Goal: Communication & Community: Answer question/provide support

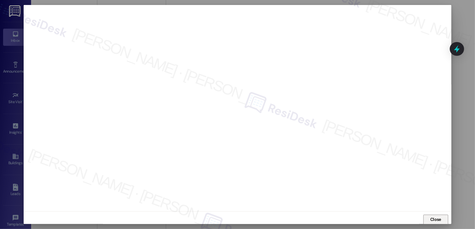
click at [433, 218] on span "Close" at bounding box center [435, 219] width 11 height 7
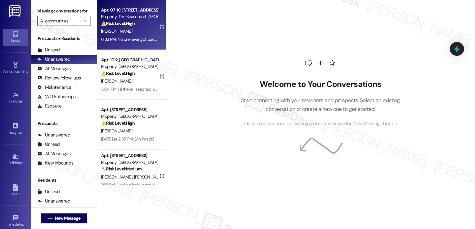
click at [137, 37] on div "6:32 PM: No one ever got back to me. 6:32 PM: No one ever got back to me." at bounding box center [134, 39] width 67 height 6
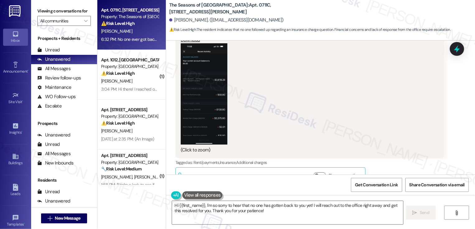
scroll to position [179, 0]
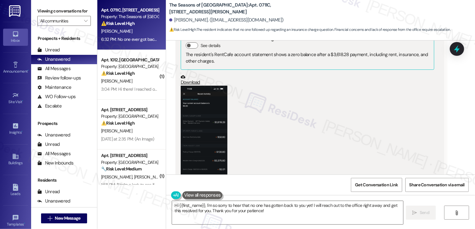
click at [207, 95] on button "Zoom image" at bounding box center [204, 136] width 47 height 101
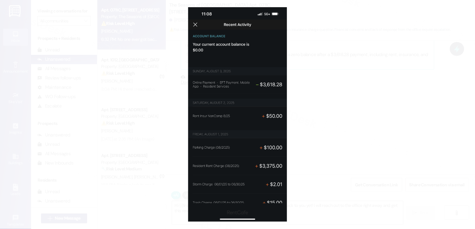
click at [301, 92] on button "Unzoom image" at bounding box center [237, 114] width 475 height 229
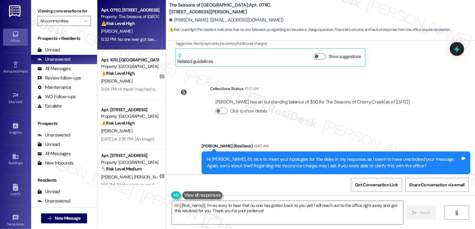
scroll to position [383, 0]
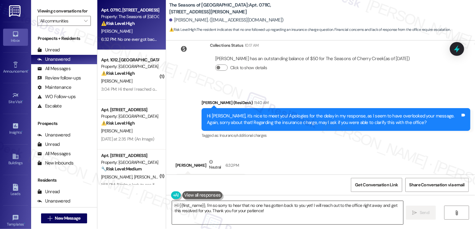
click at [219, 208] on textarea "Hi {{first_name}}, I'm so sorry to hear that no one has gotten back to you yet!…" at bounding box center [287, 212] width 231 height 23
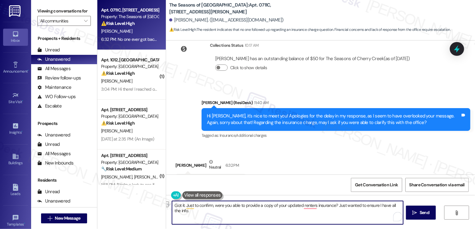
drag, startPoint x: 183, startPoint y: 206, endPoint x: 209, endPoint y: 205, distance: 26.1
click at [209, 205] on textarea "Got it. Just to confirm, were you able to provide a copy of your updated renter…" at bounding box center [287, 212] width 231 height 23
click at [224, 204] on textarea "Got it. May I ask if you were you able to provide a copy of your updated renter…" at bounding box center [287, 212] width 231 height 23
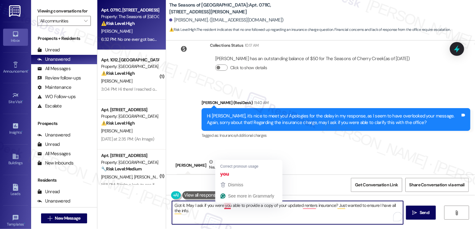
click at [224, 204] on textarea "Got it. May I ask if you were you able to provide a copy of your updated renter…" at bounding box center [287, 212] width 231 height 23
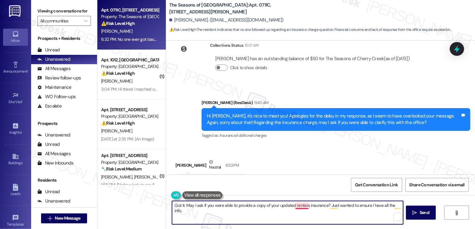
click at [296, 204] on textarea "Got it. May I ask if you were able to provide a copy of your updated renters in…" at bounding box center [287, 212] width 231 height 23
click at [275, 208] on textarea "Got it. May I ask if you were able to provide a copy of your updated renters in…" at bounding box center [287, 212] width 231 height 23
type textarea "Got it. May I ask if you were able to provide a copy of your updated renters in…"
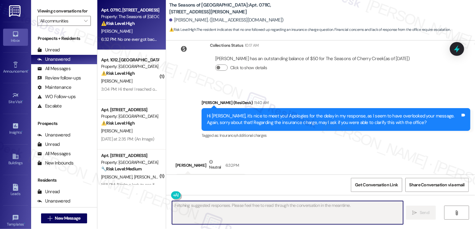
scroll to position [403, 0]
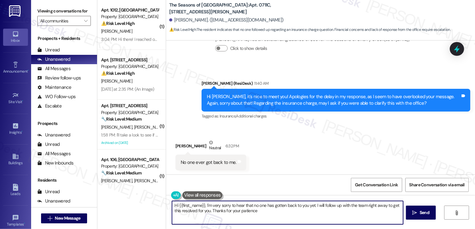
type textarea "Hi {{first_name}}, I'm very sorry to hear that no one has gotten back to you ye…"
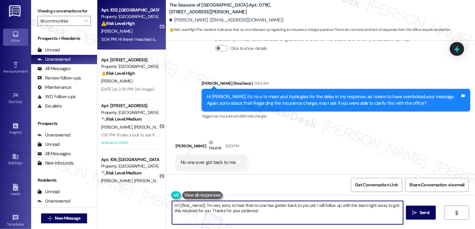
click at [136, 34] on div "[PERSON_NAME]" at bounding box center [129, 31] width 59 height 8
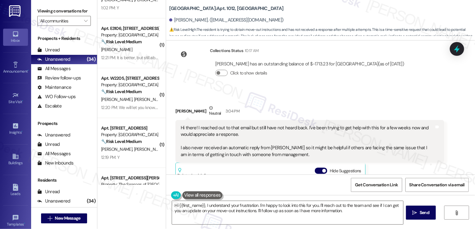
scroll to position [743, 0]
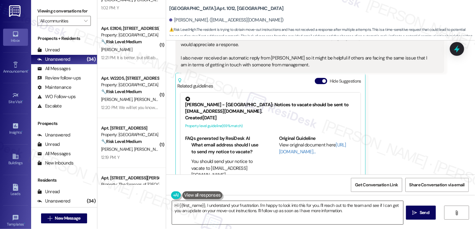
click at [215, 207] on textarea "Hi {{first_name}}, I understand your frustration. I'm happy to look into this f…" at bounding box center [287, 212] width 231 height 23
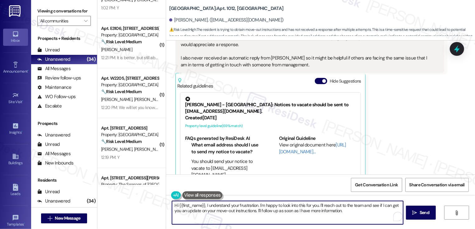
drag, startPoint x: 256, startPoint y: 205, endPoint x: 204, endPoint y: 206, distance: 51.6
click at [204, 206] on textarea "Hi {{first_name}}, I understand your frustration. I'm happy to look into this f…" at bounding box center [287, 212] width 231 height 23
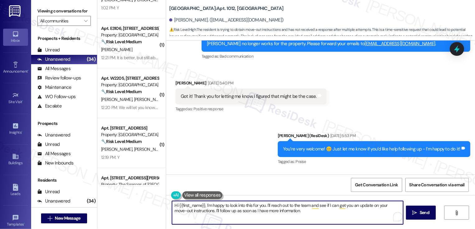
scroll to position [349, 0]
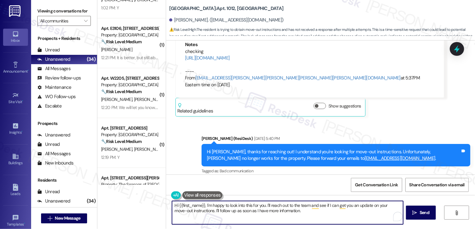
click at [282, 214] on textarea "Hi {{first_name}}, I'm happy to look into this for you. I'll reach out to the t…" at bounding box center [287, 212] width 231 height 23
type textarea "Hi {{first_name}}, I'm happy to look into this for you. I'll reach out to the t…"
click at [421, 215] on span "Send" at bounding box center [425, 212] width 10 height 7
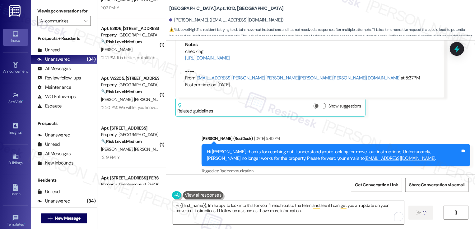
click at [296, 180] on div "Received via SMS [PERSON_NAME] [DATE] 5:40 PM Got it! Thank you for letting me …" at bounding box center [320, 206] width 309 height 53
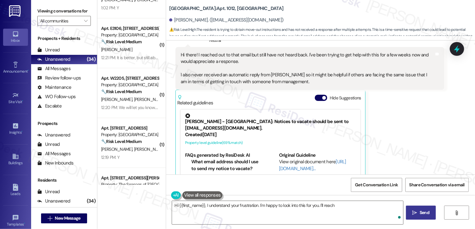
scroll to position [793, 0]
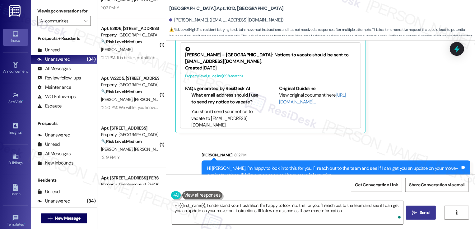
type textarea "Hi {{first_name}}, I understand your frustration. I'm happy to look into this f…"
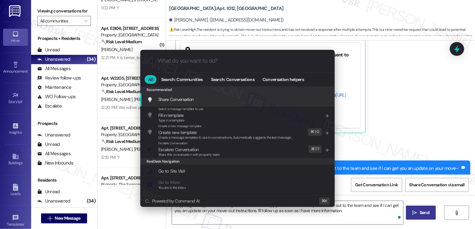
type input "s"
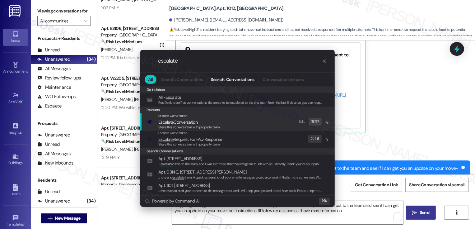
type input "escalate"
click at [219, 124] on div "Share this conversation with property team" at bounding box center [189, 127] width 62 height 6
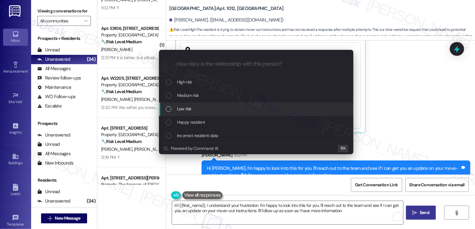
click at [203, 109] on div "Low risk" at bounding box center [257, 108] width 182 height 7
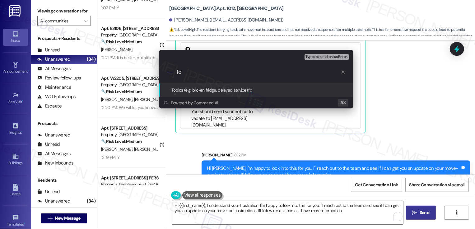
type input "f"
type input "Follow-up Request: Move out Instructions"
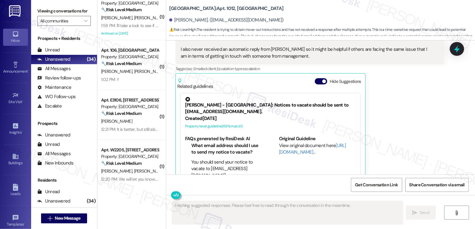
scroll to position [0, 0]
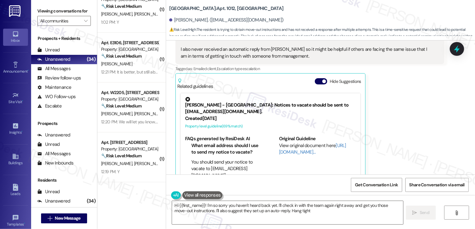
type textarea "Hi {{first_name}}! I'm so sorry you haven't heard back yet. I'll check in with …"
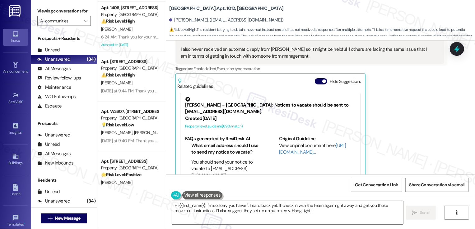
scroll to position [970, 0]
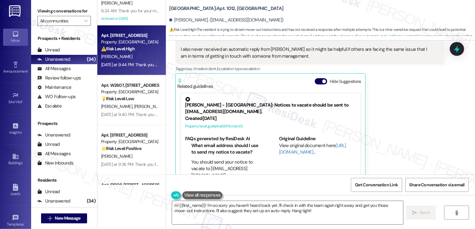
click at [129, 59] on div "[PERSON_NAME]" at bounding box center [129, 57] width 59 height 8
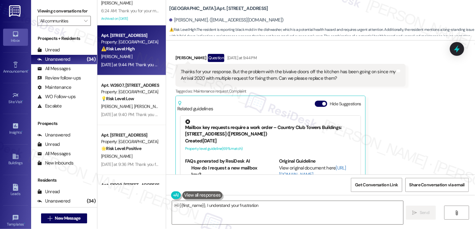
scroll to position [2313, 0]
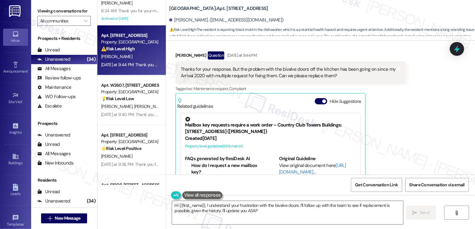
type textarea "Hi {{first_name}}, I understand your frustration with the bivalve doors. I'll f…"
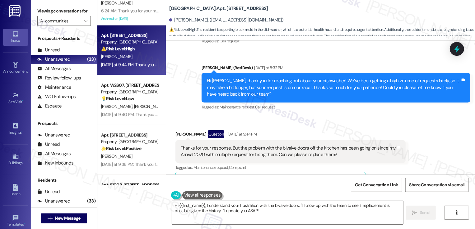
scroll to position [2240, 0]
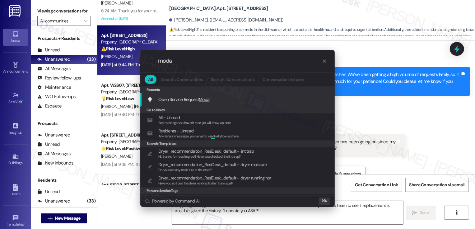
type input "modal"
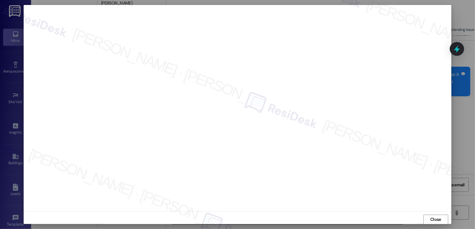
scroll to position [0, 0]
click at [433, 225] on div at bounding box center [237, 114] width 475 height 229
click at [438, 218] on span "Close" at bounding box center [435, 219] width 11 height 7
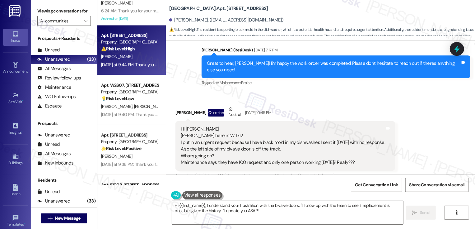
scroll to position [2008, 0]
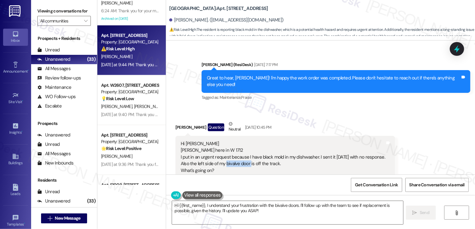
drag, startPoint x: 222, startPoint y: 131, endPoint x: 246, endPoint y: 131, distance: 24.0
click at [246, 140] on div "Hi [PERSON_NAME] [PERSON_NAME] here in W 1712 I put in an urgent request becaus…" at bounding box center [283, 160] width 204 height 40
copy div "bivalve door"
click at [271, 140] on div "Hi [PERSON_NAME] [PERSON_NAME] here in W 1712 I put in an urgent request becaus…" at bounding box center [283, 160] width 204 height 40
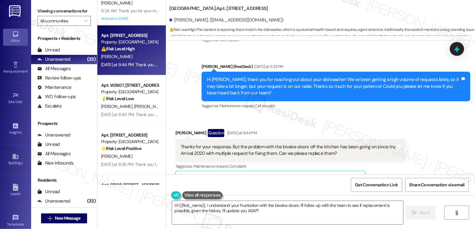
scroll to position [2246, 0]
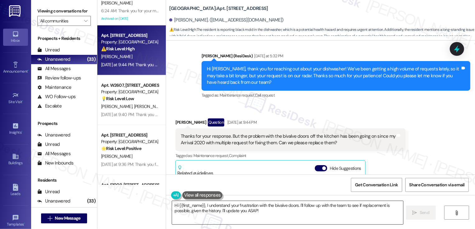
click at [202, 209] on textarea "Hi {{first_name}}, I understand your frustration with the bivalve doors. I'll f…" at bounding box center [287, 212] width 231 height 23
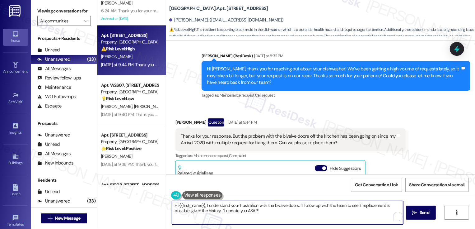
click at [142, 204] on div "Apt. 1012, Country Club Gardens Property: Country Club Gardens ⚠️ Risk Level: H…" at bounding box center [286, 114] width 378 height 229
click at [254, 212] on textarea "I understand your frustration with the bivalve doors. I'll follow up with the t…" at bounding box center [287, 212] width 231 height 23
click at [292, 215] on textarea "I understand your frustration with the bivalve doors. I'll follow up with the t…" at bounding box center [287, 212] width 231 height 23
click at [272, 206] on textarea "I understand your frustration with the bivalve doors. I'll follow up with the t…" at bounding box center [287, 212] width 231 height 23
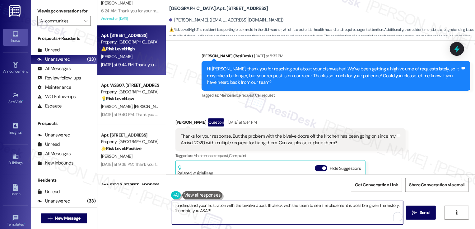
click at [370, 208] on textarea "I understand your frustration with the bivalve doors. I'll check with the team …" at bounding box center [287, 212] width 231 height 23
drag, startPoint x: 396, startPoint y: 204, endPoint x: 407, endPoint y: 213, distance: 13.3
click at [406, 213] on div "I understand your frustration with the bivalve doors. I'll check with the team …" at bounding box center [320, 218] width 309 height 47
drag, startPoint x: 397, startPoint y: 205, endPoint x: 399, endPoint y: 210, distance: 5.3
click at [399, 210] on textarea "I understand your frustration with the bivalve doors. I'll check with the team …" at bounding box center [287, 212] width 231 height 23
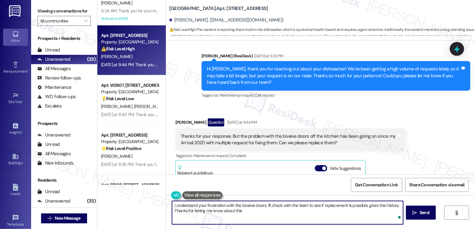
type textarea "I understand your frustration with the bivalve doors. I'll check with the team …"
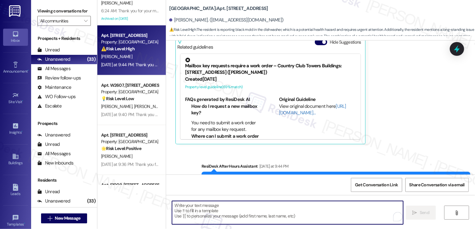
type textarea "Fetching suggested responses. Please feel free to read through the conversation…"
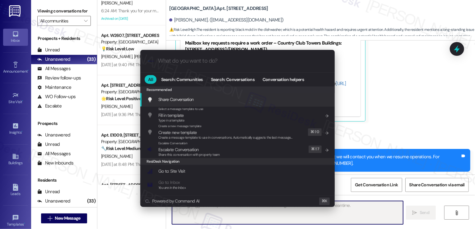
scroll to position [2422, 0]
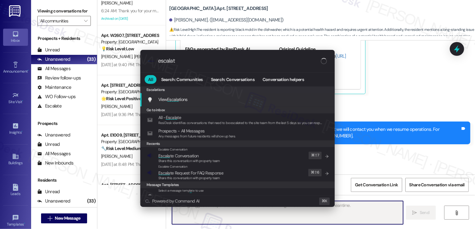
type input "escalate"
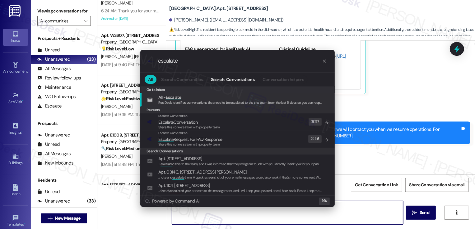
type textarea "Hi"
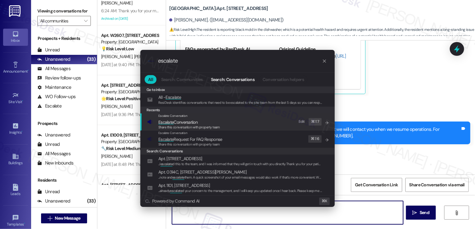
type input "escalate"
click at [225, 122] on div "Escalate Conversation Escalate Conversation Share this conversation with proper…" at bounding box center [238, 121] width 182 height 17
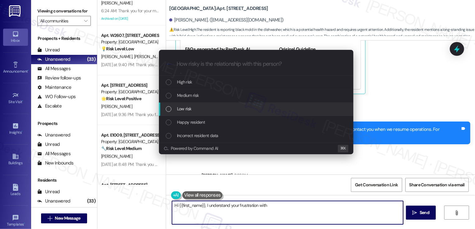
click at [185, 110] on span "Low risk" at bounding box center [184, 108] width 14 height 7
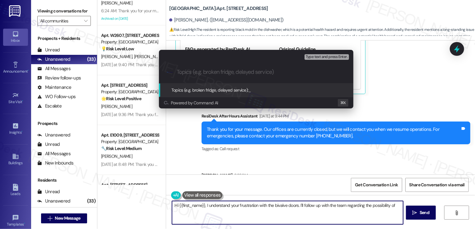
click at [250, 119] on div "Escalate Conversation Low risk Topics (e.g. broken fridge, delayed service) Any…" at bounding box center [237, 114] width 475 height 229
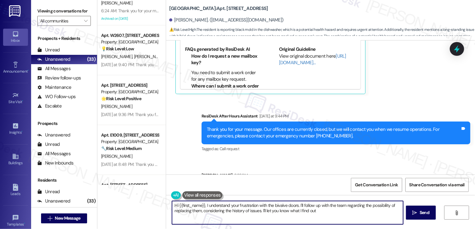
type textarea "Hi {{first_name}}, I understand your frustration with the bivalve doors. I'll f…"
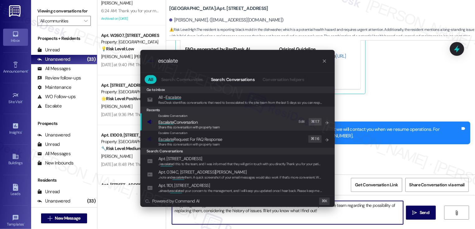
type input "escalate"
click at [172, 119] on span "Escalate" at bounding box center [165, 122] width 15 height 6
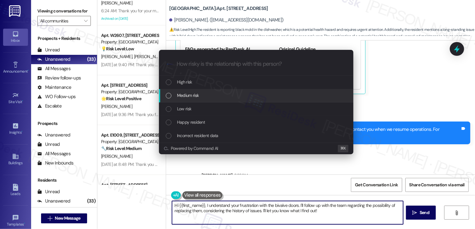
click at [180, 98] on span "Medium risk" at bounding box center [188, 95] width 22 height 7
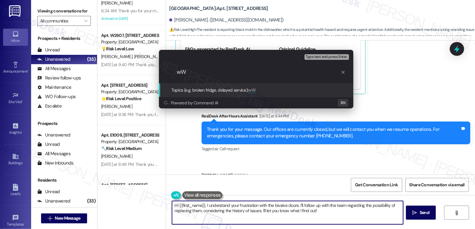
type input "w"
paste input "bivalve door"
type input "Work Order Follow-up: Dishwasher concerns and Bivalve door replacement"
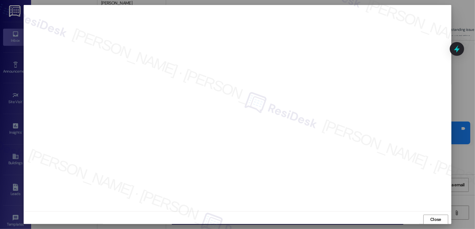
scroll to position [0, 0]
click at [429, 218] on button "Close" at bounding box center [435, 219] width 25 height 10
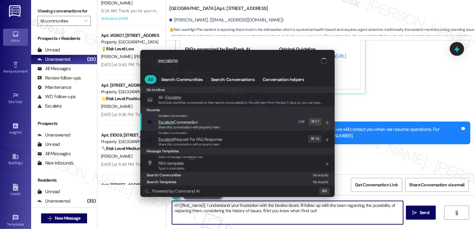
type input "escalate"
click at [163, 119] on span "Escalate" at bounding box center [165, 122] width 15 height 6
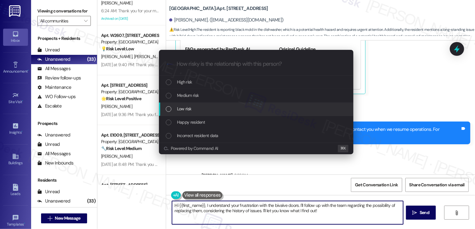
click at [178, 107] on span "Low risk" at bounding box center [184, 108] width 14 height 7
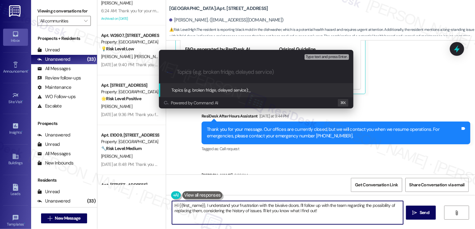
paste input "Work Order Follow-up: Dishwasher concerns and Bivalve door replacement"
type input "Work Order Follow-up: Dishwasher concerns and Bivalve door replacement"
click at [178, 72] on input "Work Order Follow-up: Dishwasher concerns and Bivalve door replacement" at bounding box center [259, 72] width 164 height 7
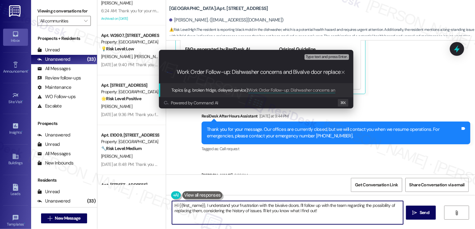
drag, startPoint x: 193, startPoint y: 72, endPoint x: 141, endPoint y: 73, distance: 52.6
click at [141, 73] on div "Escalate Conversation Low risk Topics (e.g. broken fridge, delayed service) Any…" at bounding box center [237, 114] width 475 height 229
click at [216, 72] on input "Work Order Follow-up: Dishwasher concerns and Bivalve door replacement" at bounding box center [259, 72] width 164 height 7
drag, startPoint x: 249, startPoint y: 72, endPoint x: 370, endPoint y: 72, distance: 120.4
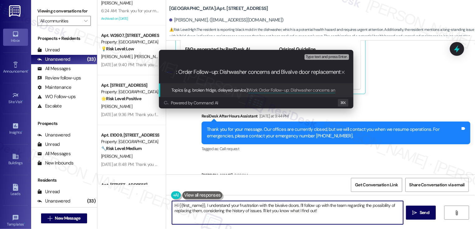
click at [370, 72] on div "Escalate Conversation Low risk Topics (e.g. broken fridge, delayed service) Any…" at bounding box center [237, 114] width 475 height 229
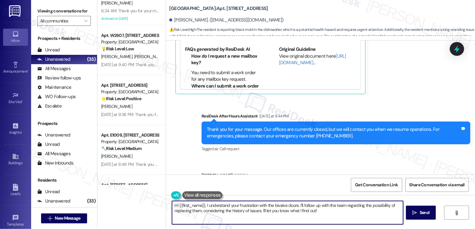
scroll to position [2313, 0]
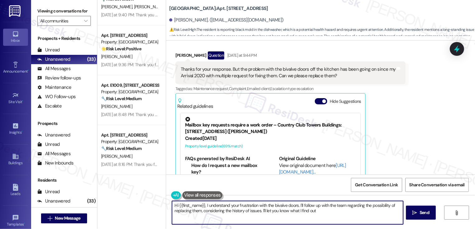
type textarea "Hi {{first_name}}, I understand your frustration with the bivalve doors. I'll f…"
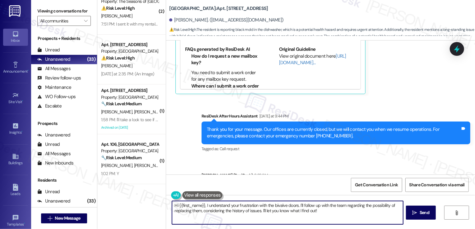
scroll to position [0, 0]
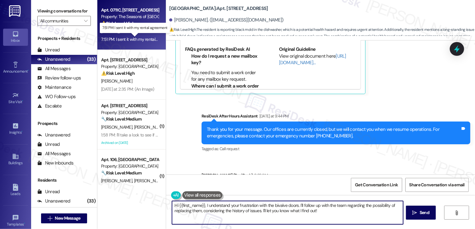
click at [128, 38] on div "7:51 PM: I sent it with my rental agreement 7:51 PM: I sent it with my rental a…" at bounding box center [138, 39] width 75 height 6
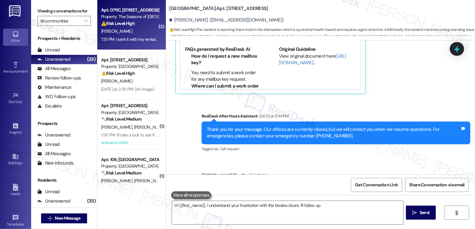
click at [128, 38] on div "7:51 PM: I sent it with my rental agreement 7:51 PM: I sent it with my rental a…" at bounding box center [138, 39] width 75 height 6
type textarea "Hi {{first_name}}, I understand your frustration with the bivalve doors. I'll f…"
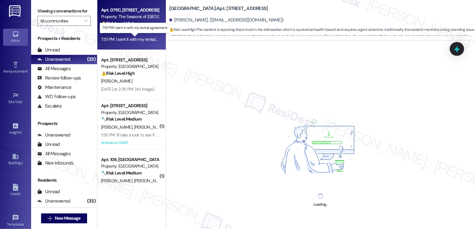
click at [128, 38] on div "7:51 PM: I sent it with my rental agreement 7:51 PM: I sent it with my rental a…" at bounding box center [138, 39] width 75 height 6
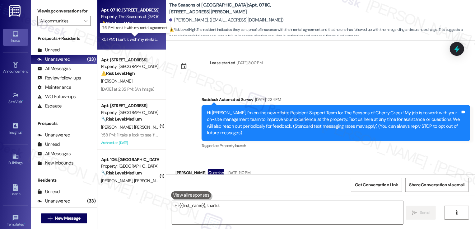
scroll to position [734, 0]
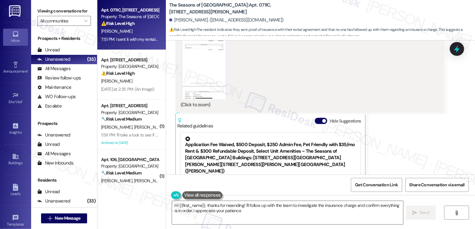
type textarea "Hi {{first_name}}, thanks for resending! I'll follow up with the team to invest…"
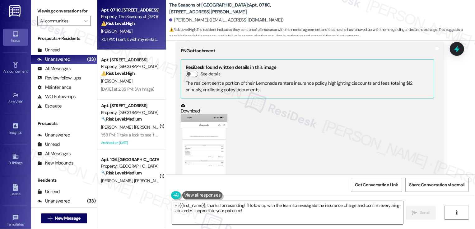
scroll to position [668, 0]
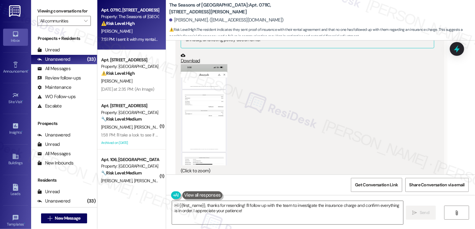
click at [213, 107] on button "Zoom image" at bounding box center [204, 114] width 47 height 101
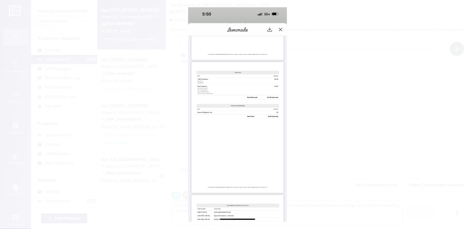
click at [333, 113] on button "Unzoom image" at bounding box center [237, 114] width 475 height 229
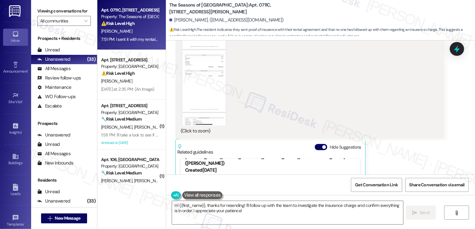
scroll to position [701, 0]
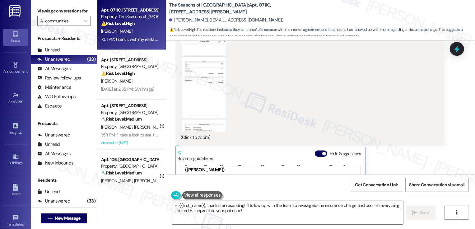
click at [210, 113] on button "Zoom image" at bounding box center [204, 81] width 47 height 101
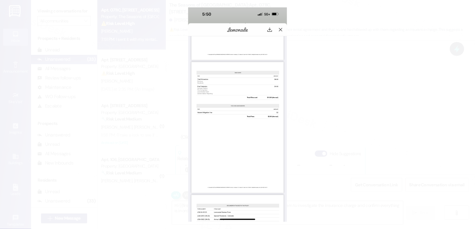
click at [365, 119] on button "Unzoom image" at bounding box center [237, 114] width 475 height 229
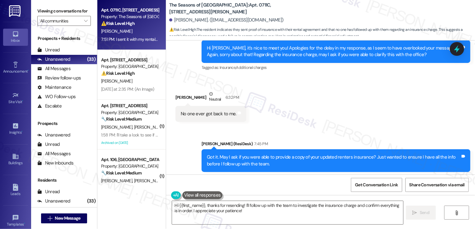
scroll to position [448, 0]
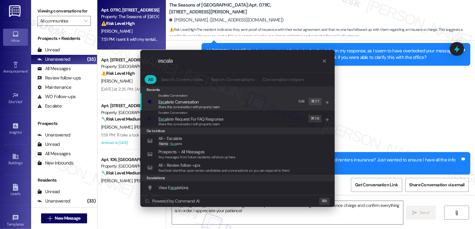
type input "escalat"
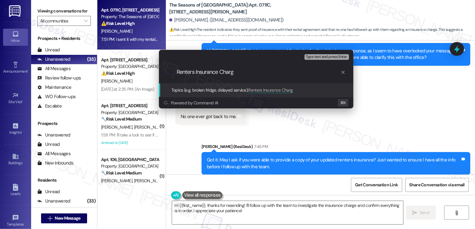
type input "Renters Insurance Charge"
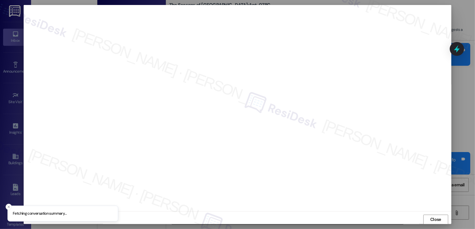
scroll to position [0, 0]
click at [435, 225] on div at bounding box center [237, 114] width 475 height 229
click at [433, 220] on span "Close" at bounding box center [435, 219] width 11 height 7
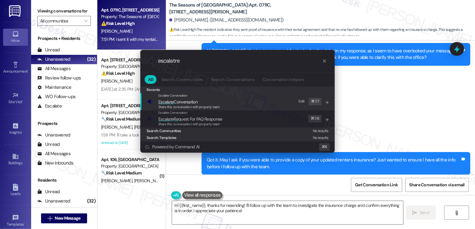
type input "escalatre"
click at [190, 105] on span "Share this conversation with property team" at bounding box center [189, 107] width 62 height 4
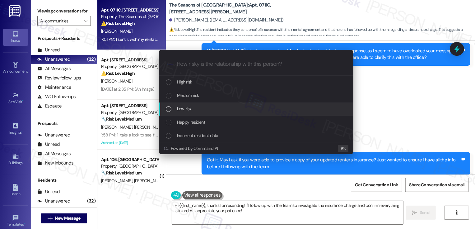
click at [178, 106] on span "Low risk" at bounding box center [184, 108] width 14 height 7
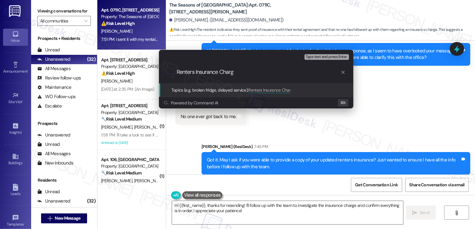
type input "Renters Insurance Charge"
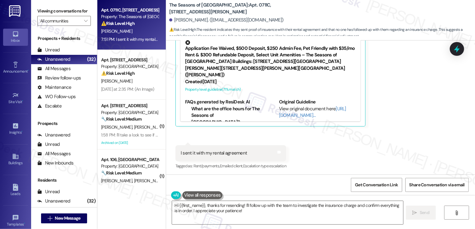
scroll to position [830, 0]
click at [243, 212] on textarea "Hi {{first_name}}, thanks for resending! I'll follow up with the team to invest…" at bounding box center [287, 212] width 231 height 23
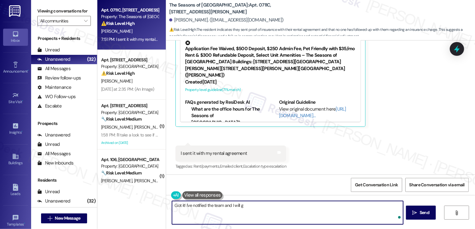
type textarea "Got it! I've notified the team and I will"
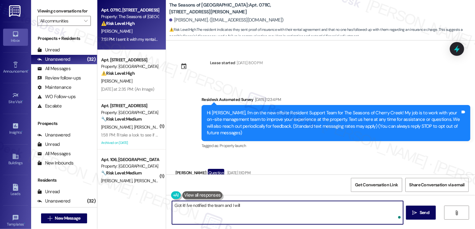
scroll to position [830, 0]
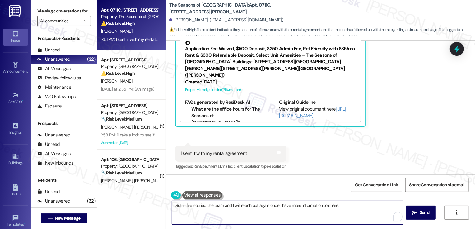
click at [221, 207] on textarea "Got it! I've notified the team and I will reach out again once I have more info…" at bounding box center [287, 212] width 231 height 23
click at [369, 205] on textarea "Got it! I've notified the team about this, and I will reach out again once I ha…" at bounding box center [287, 212] width 231 height 23
type textarea "Got it! I've notified the team about this, and I will reach out again once I ha…"
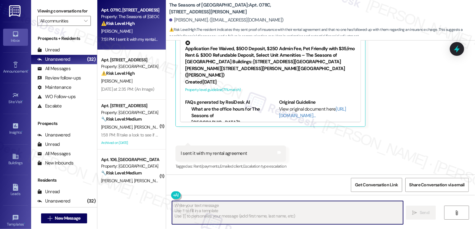
scroll to position [880, 0]
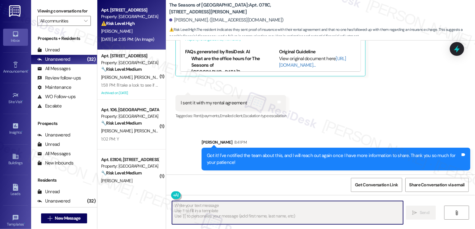
click at [129, 35] on div "Yesterday at 2:35 PM: (An Image) Yesterday at 2:35 PM: (An Image)" at bounding box center [129, 39] width 59 height 8
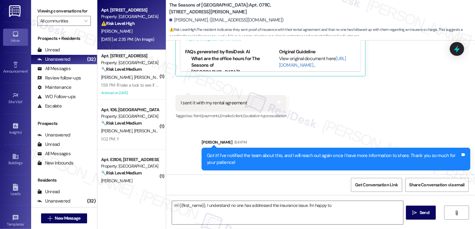
click at [129, 35] on div "Yesterday at 2:35 PM: (An Image) Yesterday at 2:35 PM: (An Image)" at bounding box center [129, 39] width 59 height 8
type textarea "Hi {{first_name}}, I understand no one has addressed the insurance issue. I'm h…"
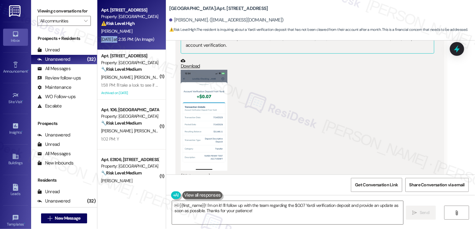
scroll to position [1634, 0]
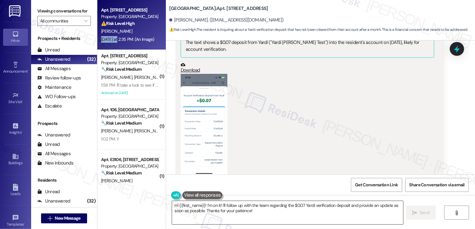
click at [221, 216] on textarea "Hi {{first_name}}! I'm on it! I'll follow up with the team regarding the $0.07 …" at bounding box center [287, 212] width 231 height 23
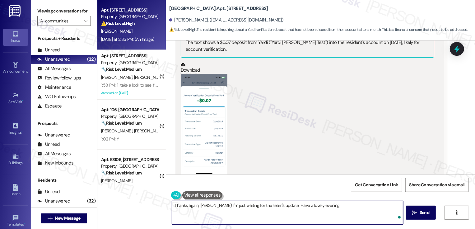
type textarea "Thanks again, Ellen! I'm just waiting for the team's update. Have a lovely even…"
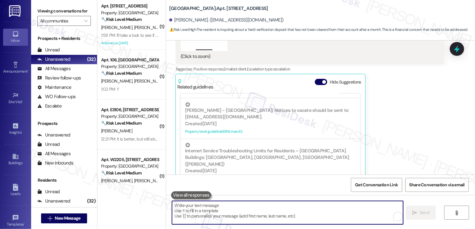
scroll to position [1877, 0]
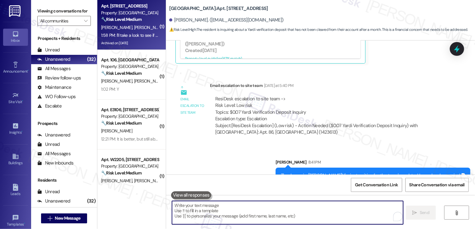
click at [141, 38] on div "1:58 PM: I'll take a look to see if the Pelotons have been repaired when I retu…" at bounding box center [129, 35] width 59 height 8
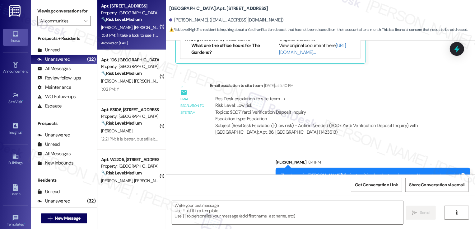
type textarea "Fetching suggested responses. Please feel free to read through the conversation…"
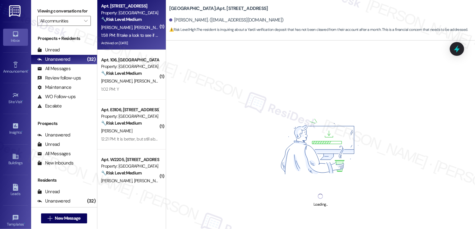
click at [138, 35] on div "1:58 PM: I'll take a look to see if the Pelotons have been repaired when I retu…" at bounding box center [202, 35] width 203 height 6
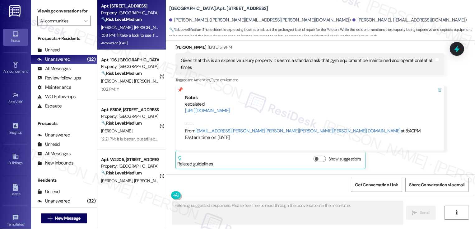
scroll to position [3047, 0]
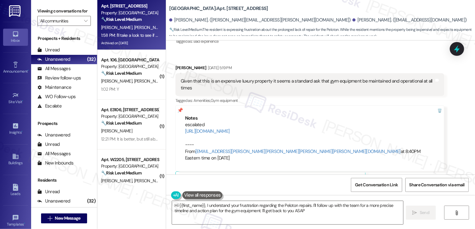
type textarea "Hi {{first_name}}, I understand your frustration regarding the Peloton repairs.…"
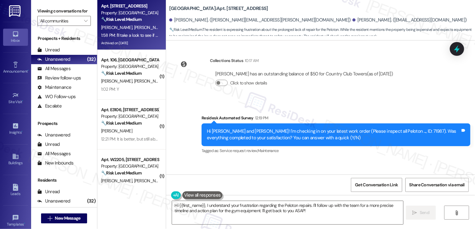
scroll to position [3213, 0]
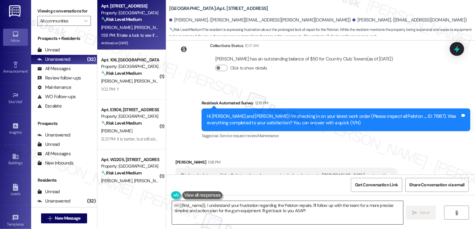
click at [191, 207] on textarea "Hi {{first_name}}, I understand your frustration regarding the Peloton repairs.…" at bounding box center [287, 212] width 231 height 23
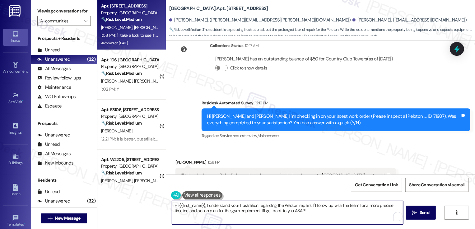
click at [258, 183] on div "Tagged as: Gym equipment Click to highlight conversations about Gym equipment" at bounding box center [285, 187] width 221 height 9
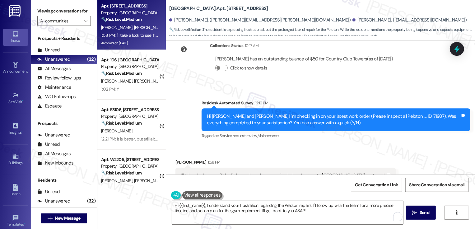
click at [184, 100] on div "Survey, sent via SMS Residesk Automated Survey 12:19 PM Hi Alex and Bridget! I'…" at bounding box center [320, 115] width 309 height 59
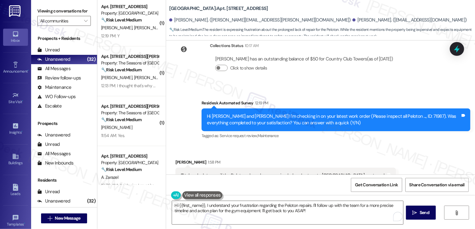
scroll to position [255, 0]
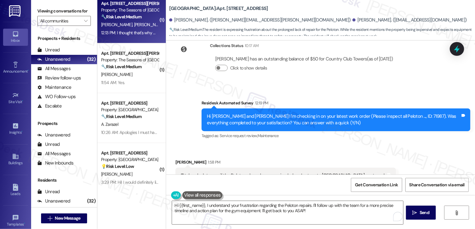
click at [125, 31] on div "12:13 PM: I thought that's why we text you? 12:13 PM: I thought that's why we t…" at bounding box center [138, 33] width 75 height 6
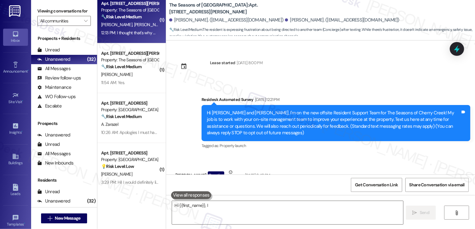
scroll to position [1154, 0]
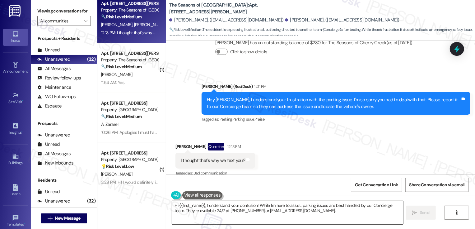
click at [227, 206] on textarea "Hi {{first_name}}, I understand your confusion! While I'm here to assist, parki…" at bounding box center [287, 212] width 231 height 23
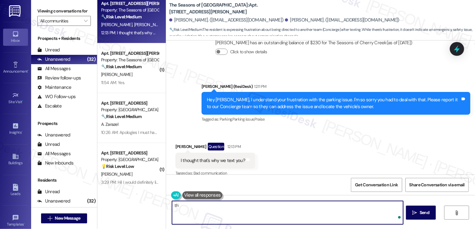
type textarea "t"
type textarea "T"
type textarea "t"
click at [362, 206] on textarea "That's right, Taylor! However the Concierge team can help you locate the driver…" at bounding box center [287, 212] width 231 height 23
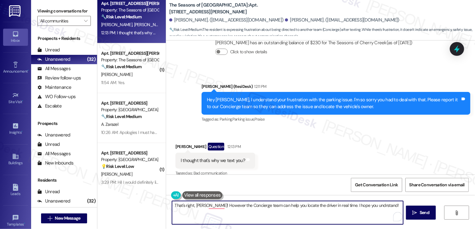
click at [362, 206] on textarea "That's right, Taylor! However the Concierge team can help you locate the driver…" at bounding box center [287, 212] width 231 height 23
type textarea "That's right, Taylor! However the Concierge team can help you locate the driver…"
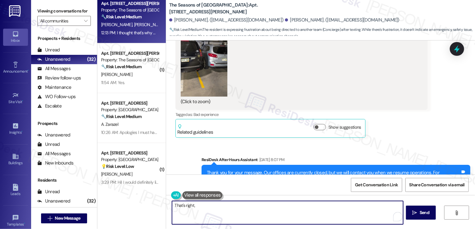
scroll to position [957, 0]
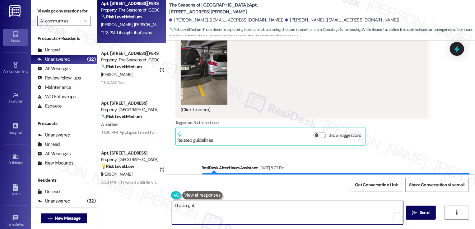
type textarea "That's right,"
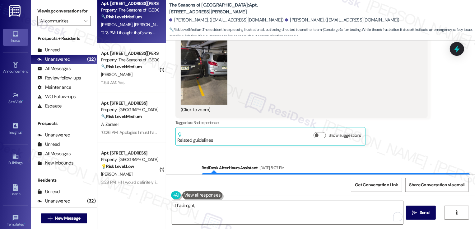
click at [200, 67] on button "Zoom image" at bounding box center [204, 62] width 47 height 83
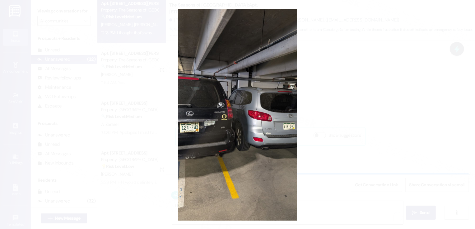
click at [318, 66] on button "Unzoom image" at bounding box center [237, 114] width 475 height 229
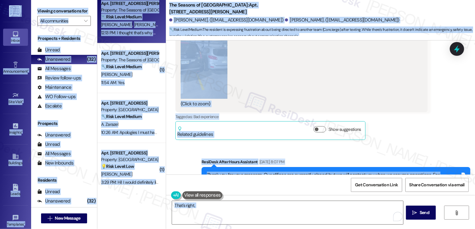
scroll to position [964, 0]
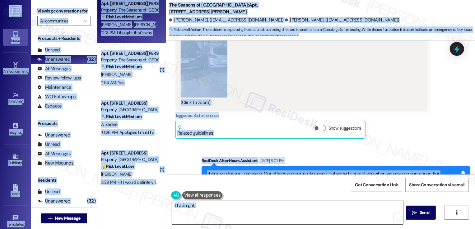
click at [251, 212] on textarea "That's right," at bounding box center [287, 212] width 231 height 23
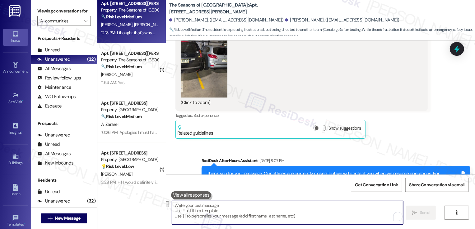
paste textarea "Renters Insurance Charge"
type textarea "Renters Insurance Charge"
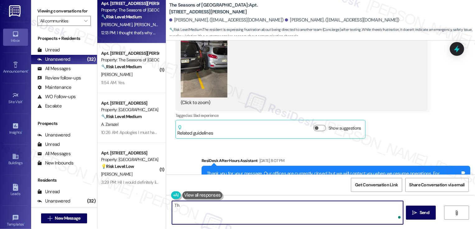
type textarea "T"
click at [246, 215] on textarea "That's right, Taylor! However the Concierge team can help you locate the driver…" at bounding box center [287, 212] width 231 height 23
click at [220, 204] on textarea "That's right, Taylor! However the Concierge team can help you locate the driver…" at bounding box center [287, 212] width 231 height 23
click at [216, 205] on textarea "That's right, Taylor! However, the Concierge team can help you locate the drive…" at bounding box center [287, 212] width 231 height 23
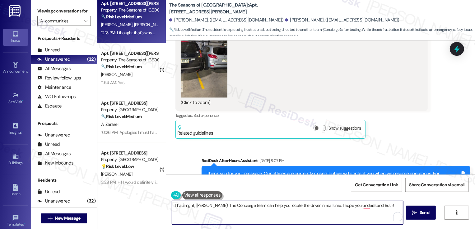
click at [250, 207] on textarea "That's right, Taylor! The Concierge team can help you locate the driver in real…" at bounding box center [287, 212] width 231 height 23
click at [305, 207] on textarea "That's right, Taylor! The Concierge team can help you locate the driver in real…" at bounding box center [287, 212] width 231 height 23
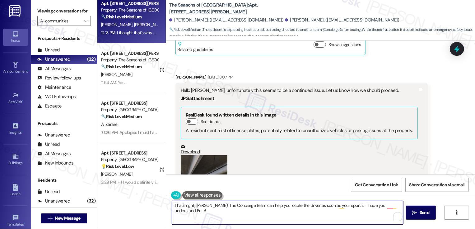
scroll to position [772, 0]
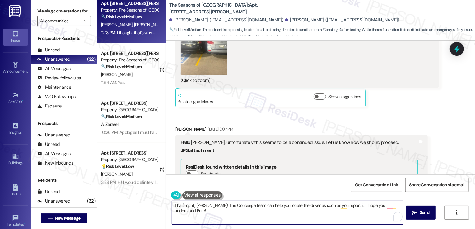
type textarea "That's right, Taylor! The Concierge team can help you locate the driver as soon…"
